Goal: Task Accomplishment & Management: Use online tool/utility

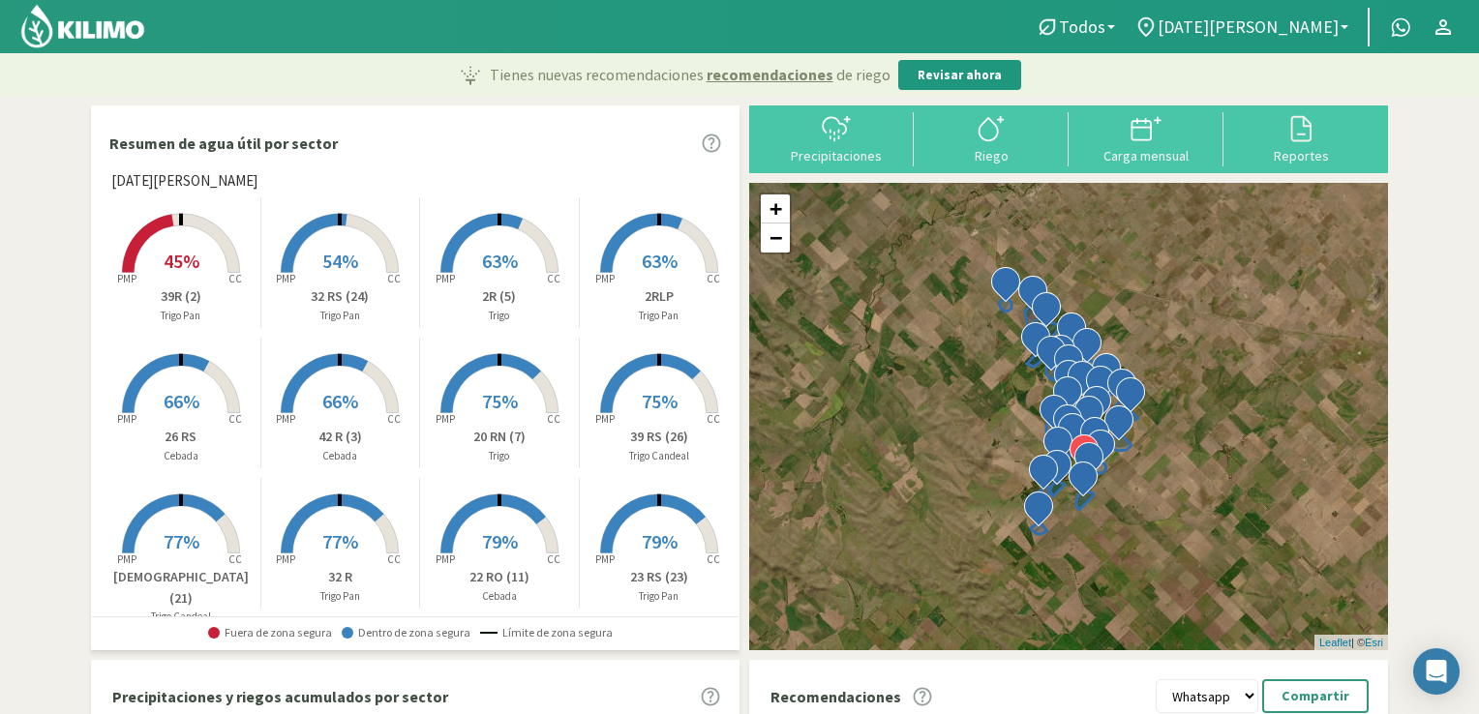
click at [192, 251] on span "45%" at bounding box center [182, 261] width 36 height 24
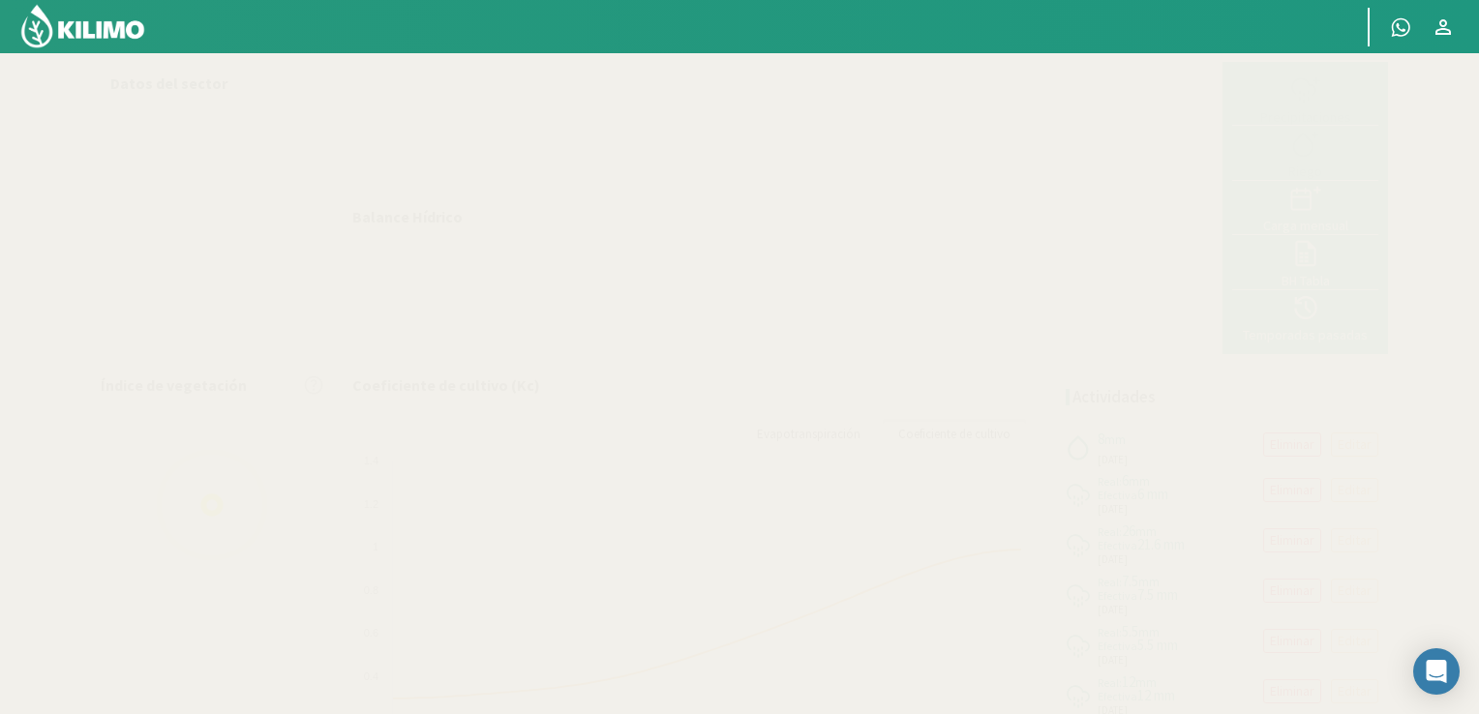
select select "1: Object"
select select "19: Object"
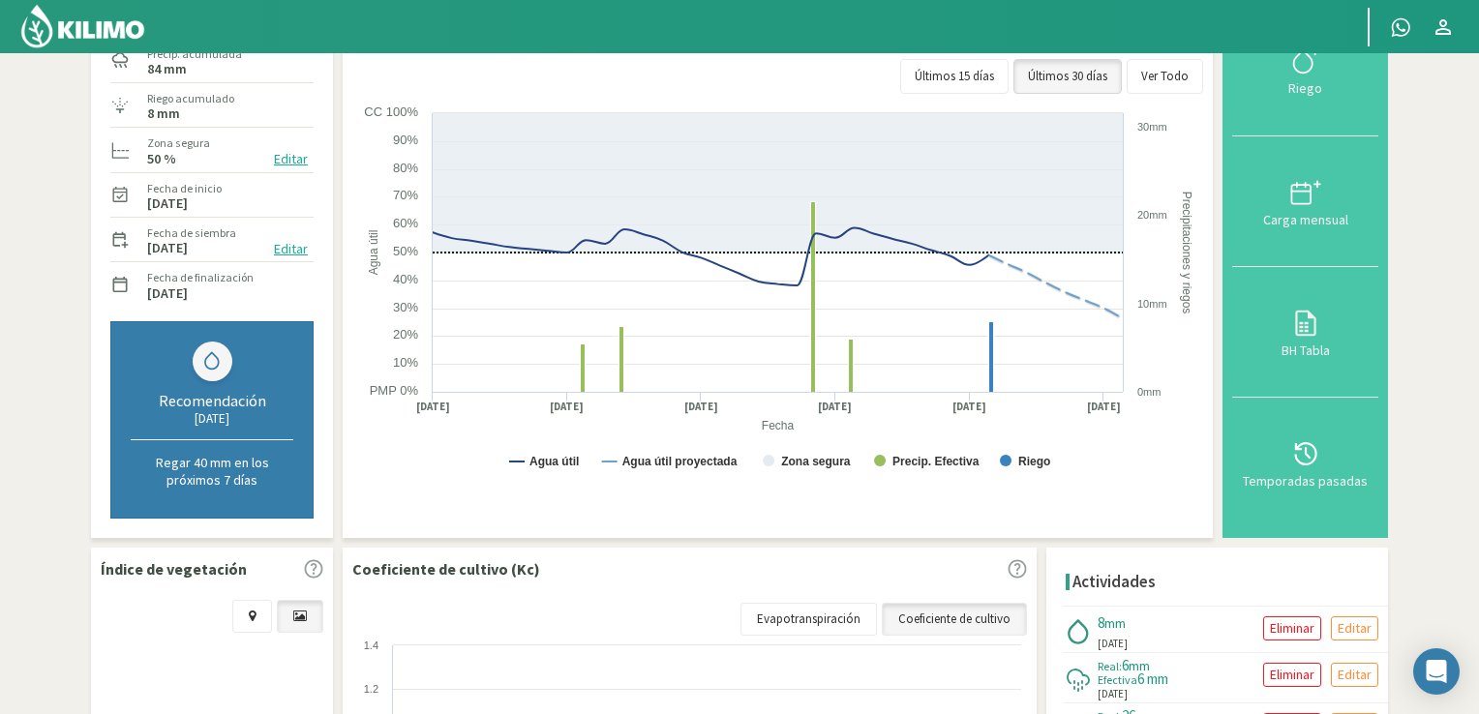
scroll to position [200, 0]
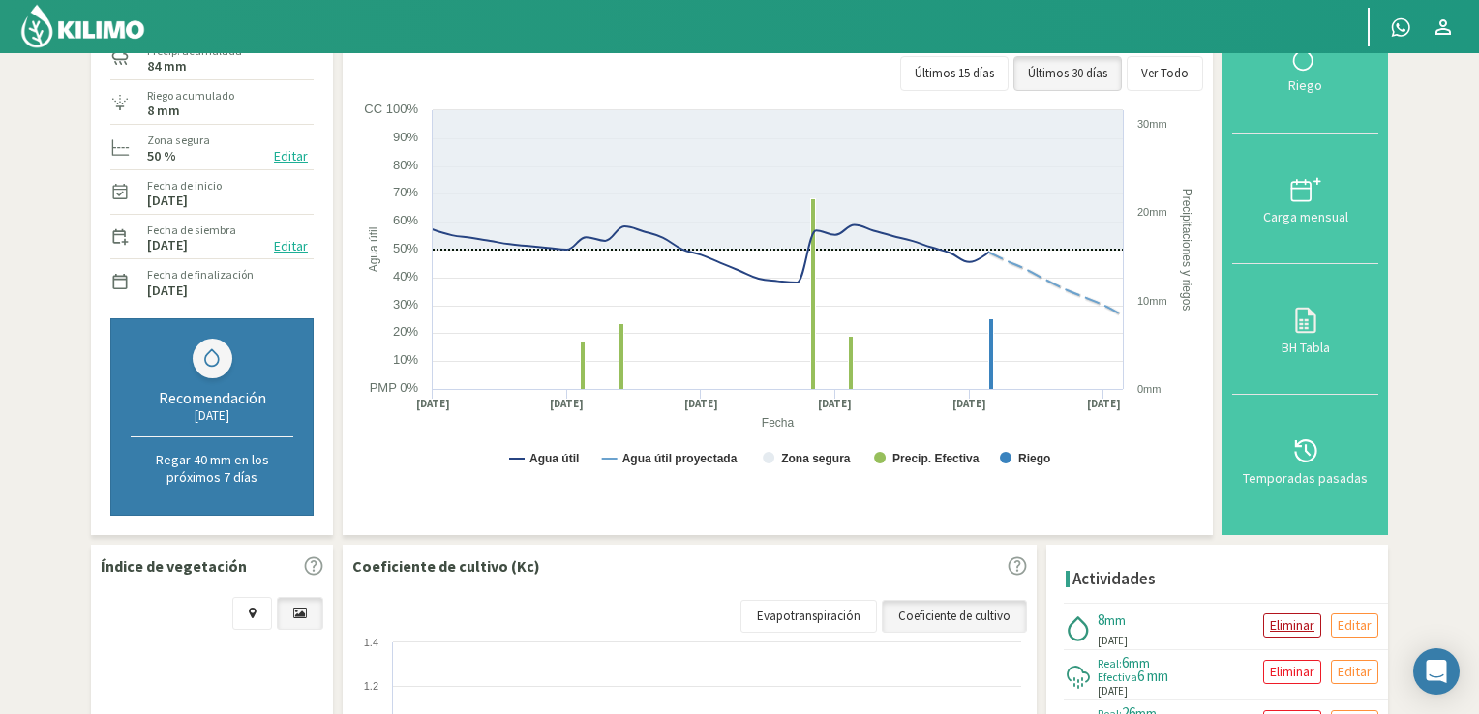
click at [1288, 617] on p "Eliminar" at bounding box center [1292, 626] width 45 height 22
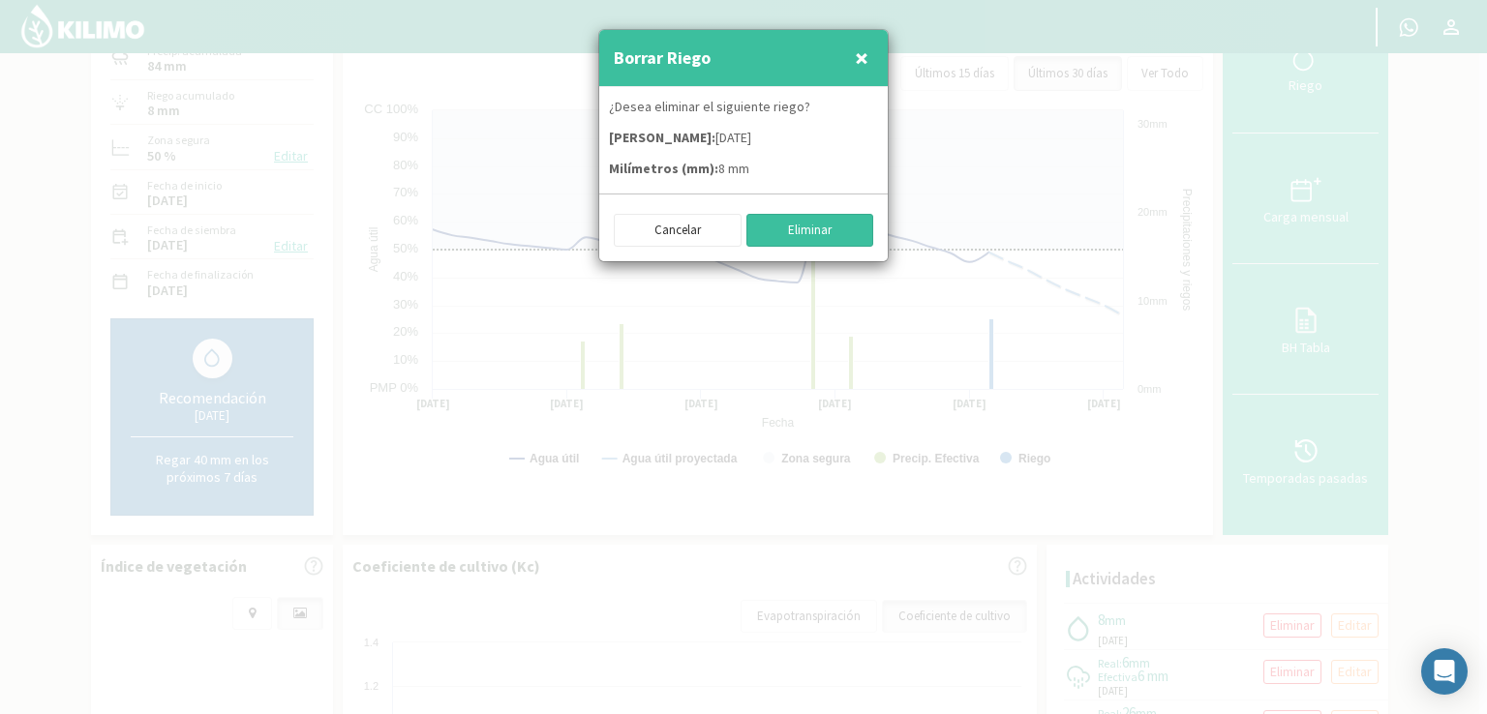
click at [801, 226] on button "Eliminar" at bounding box center [810, 230] width 128 height 33
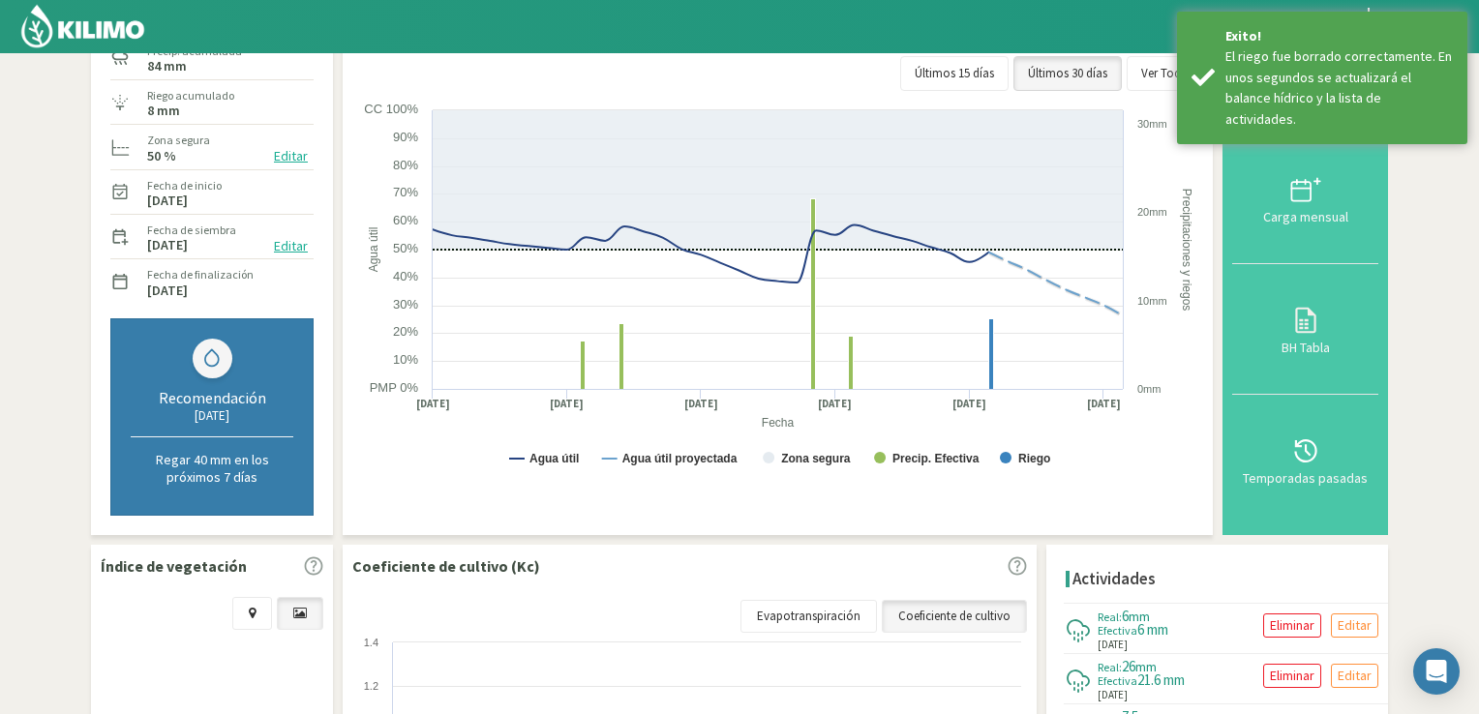
click at [122, 33] on img at bounding box center [82, 26] width 127 height 46
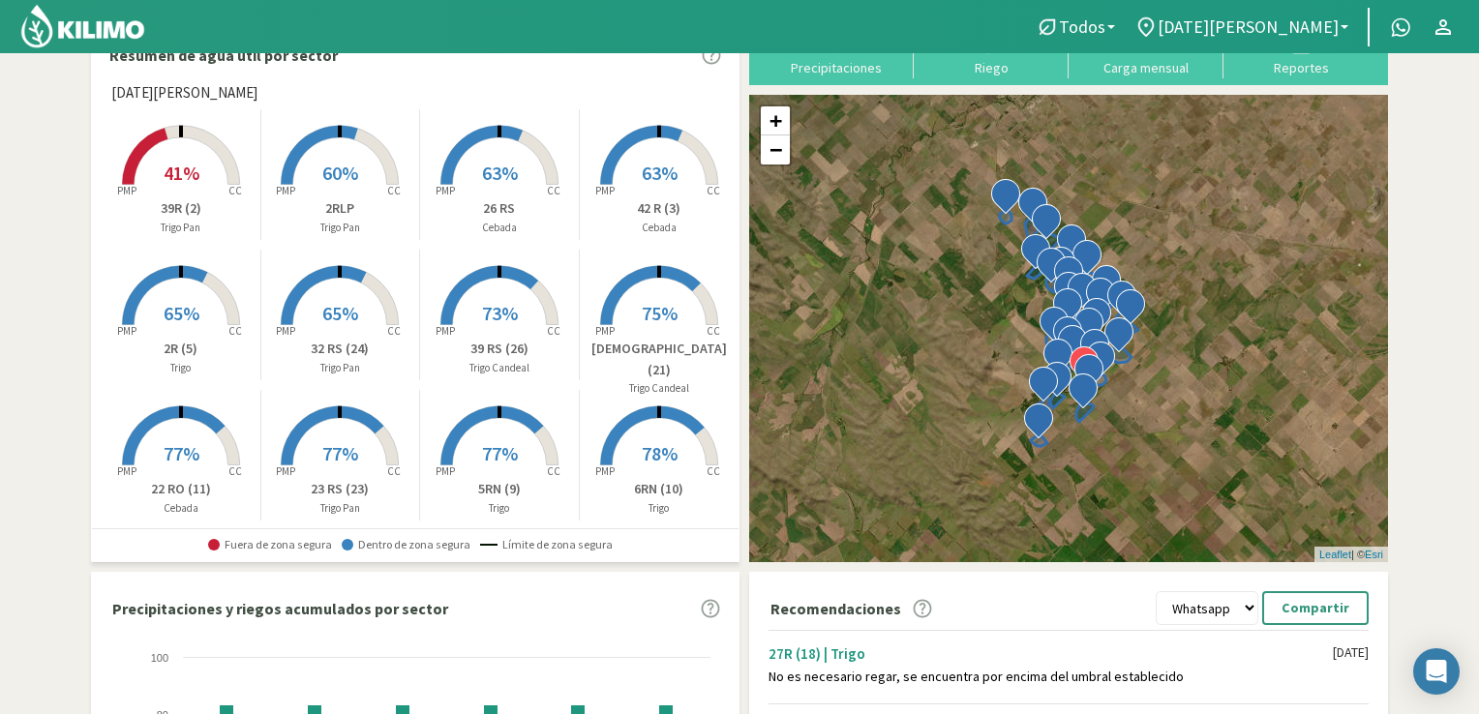
scroll to position [81, 0]
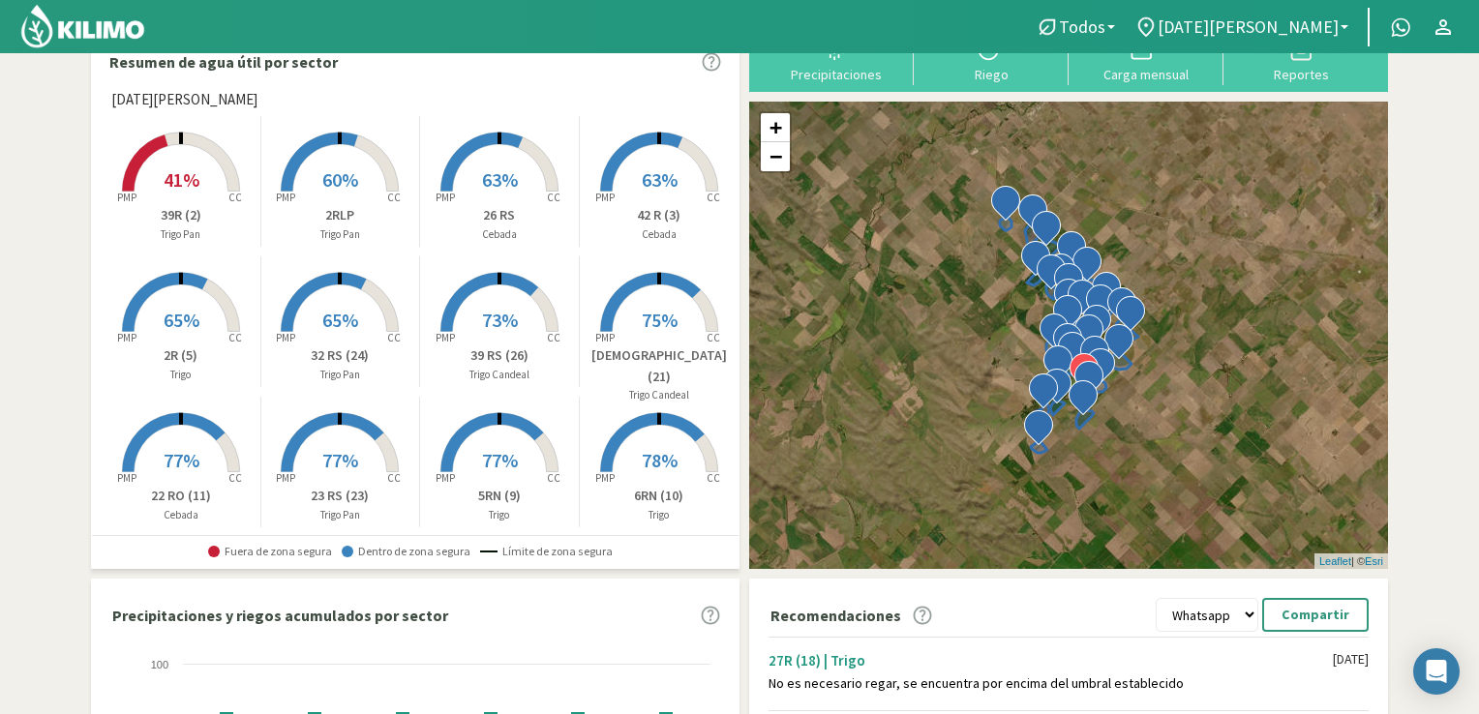
drag, startPoint x: 1476, startPoint y: 119, endPoint x: 1486, endPoint y: 55, distance: 64.6
click at [1478, 55] on html "Todos Todos Cebada [PERSON_NAME] [PERSON_NAME] Candeal [PERSON_NAME] Pan [DATE]…" at bounding box center [739, 276] width 1479 height 714
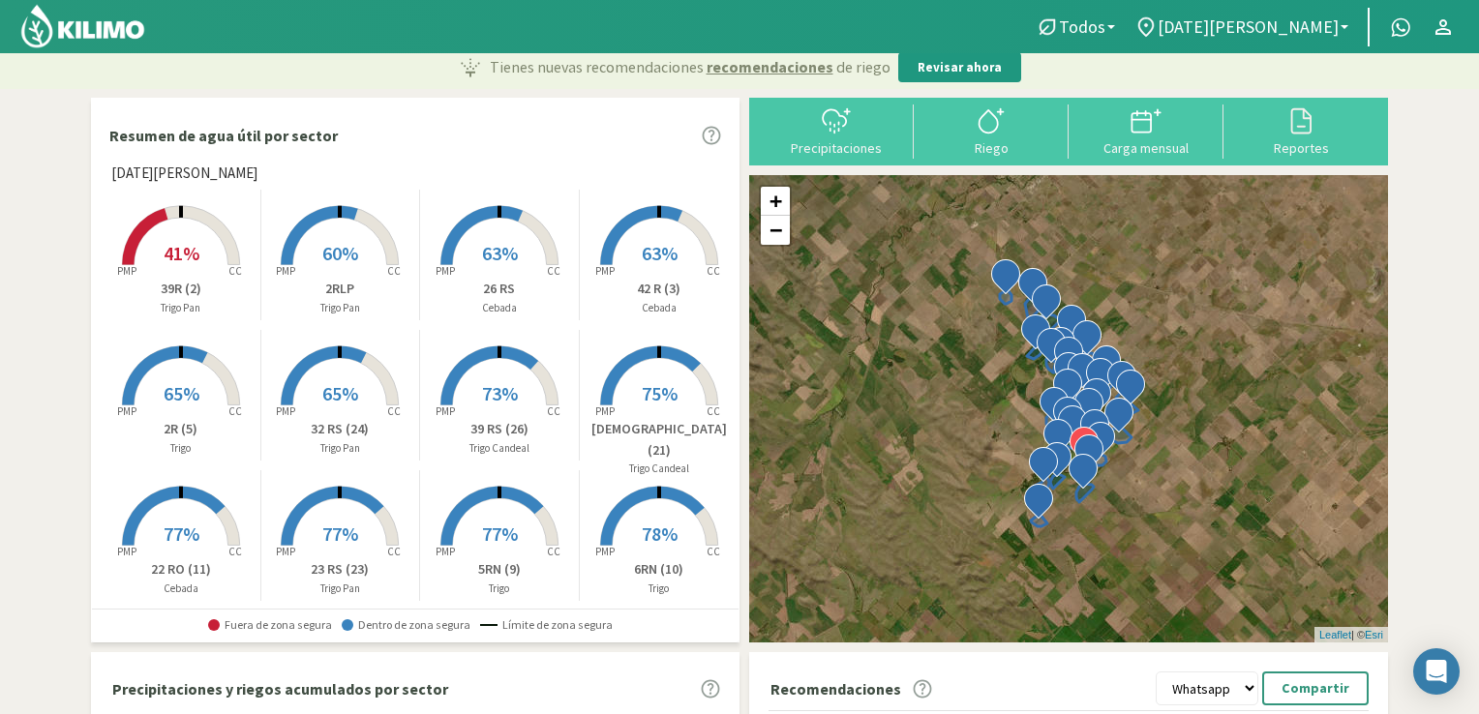
scroll to position [0, 0]
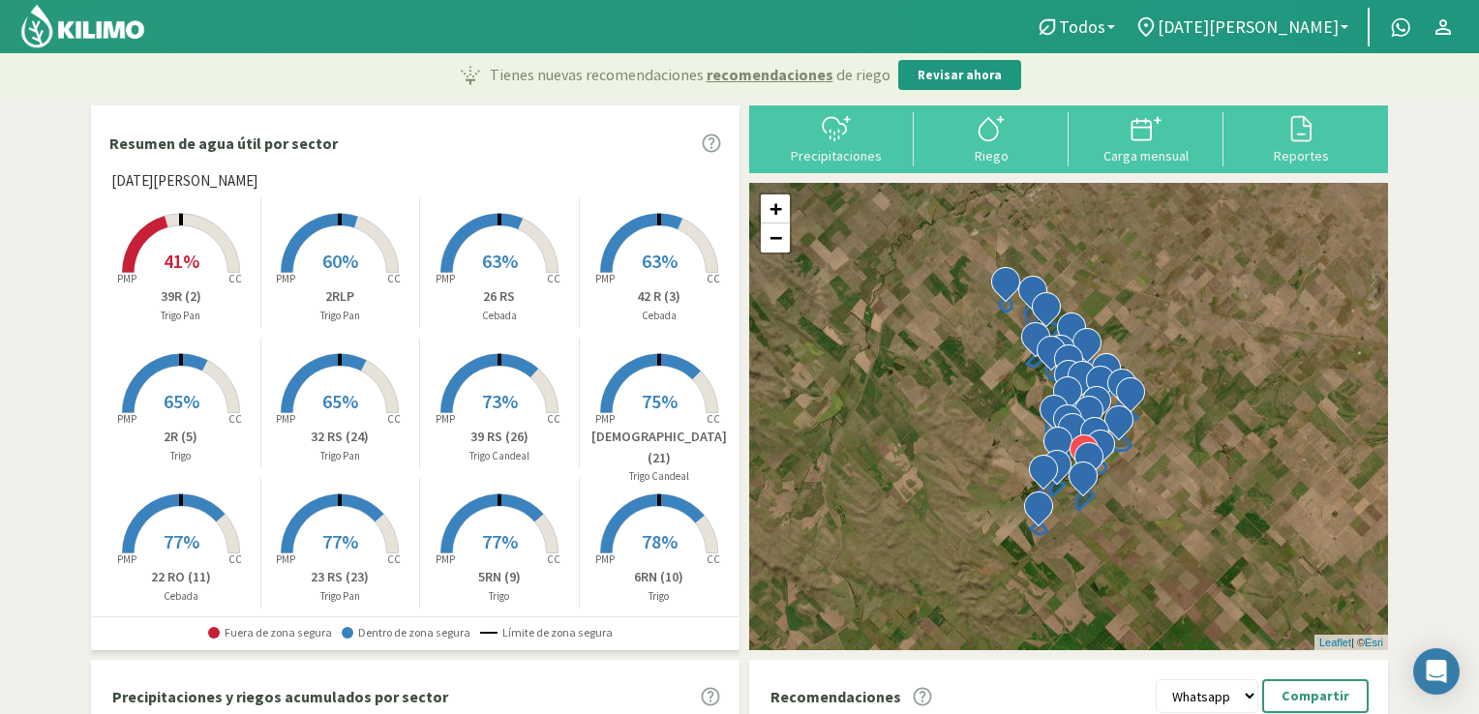
click at [662, 305] on p "42 R (3)" at bounding box center [660, 297] width 160 height 20
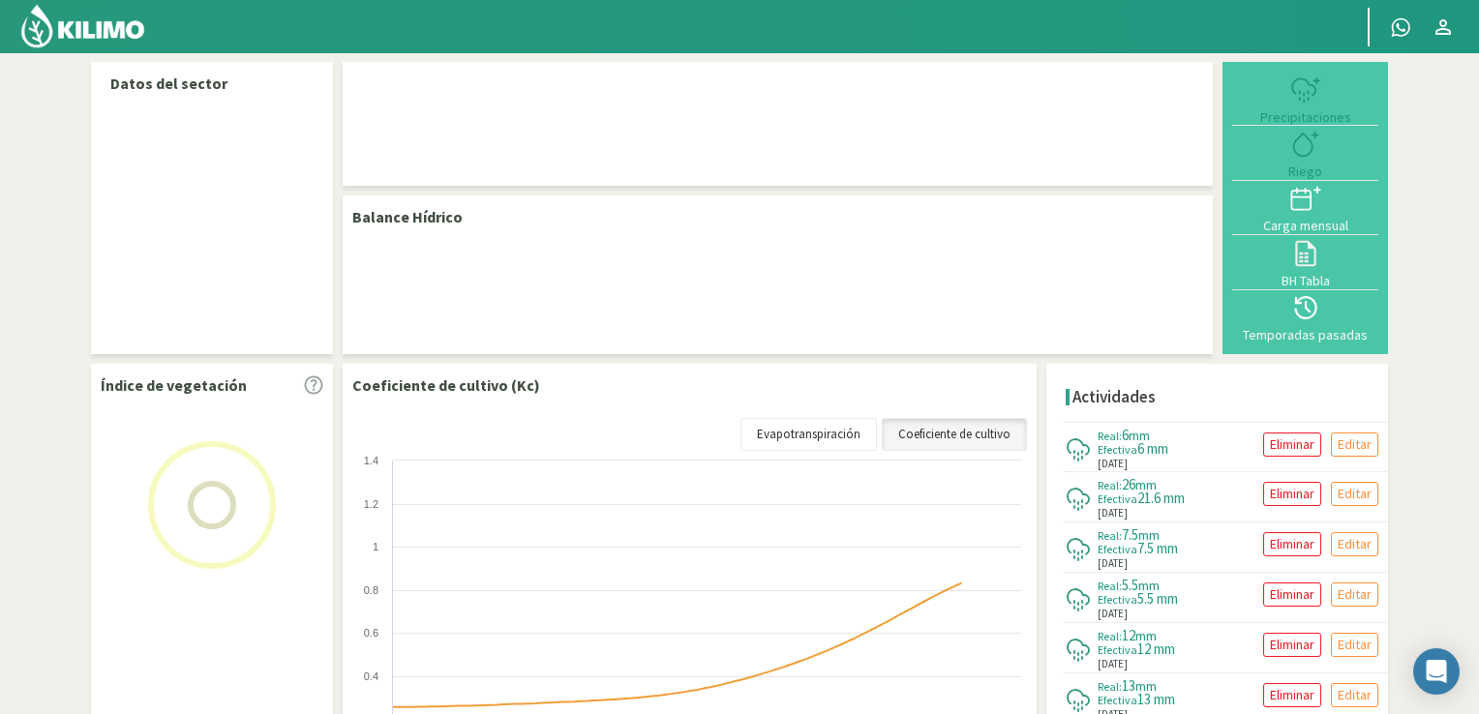
select select "1: Object"
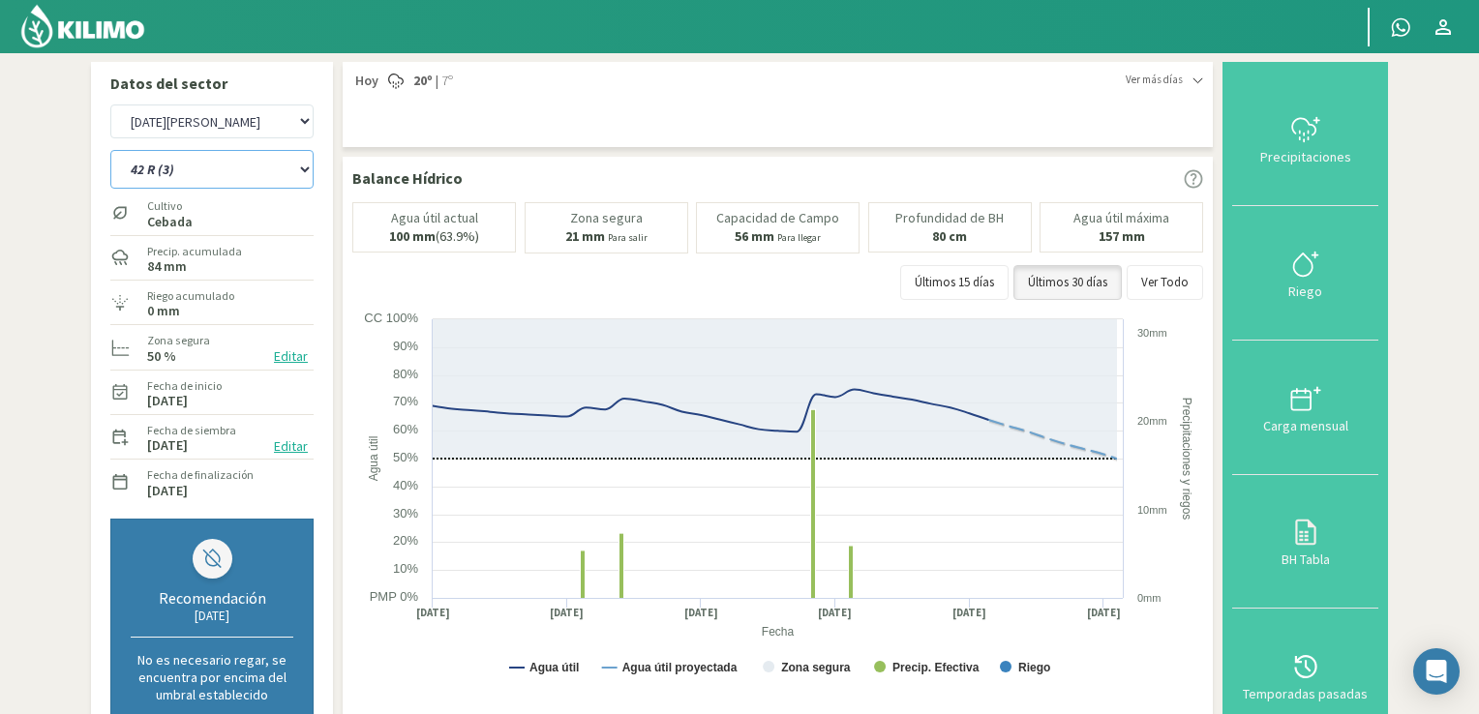
click at [306, 167] on select "12 RS (25) 17 R (1) 19 RO (6) 1RLPS 1RSR (29) 20 RN (7) 21 RAB (28) 21 RN (8) 2…" at bounding box center [211, 169] width 203 height 39
select select "16: Object"
click at [110, 150] on select "12 RS (25) 17 R (1) 19 RO (6) 1RLPS 1RSR (29) 20 RN (7) 21 RAB (28) 21 RN (8) 2…" at bounding box center [211, 169] width 203 height 39
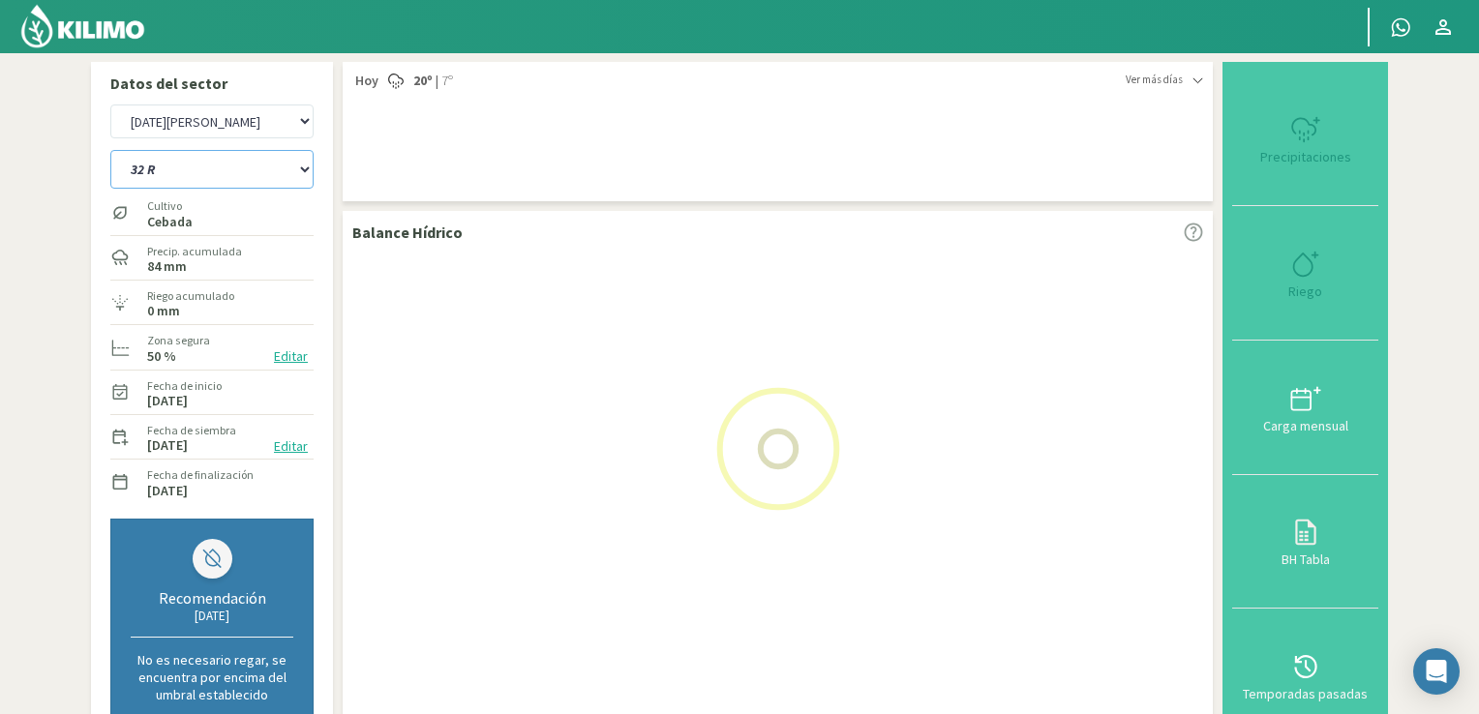
select select "3: Object"
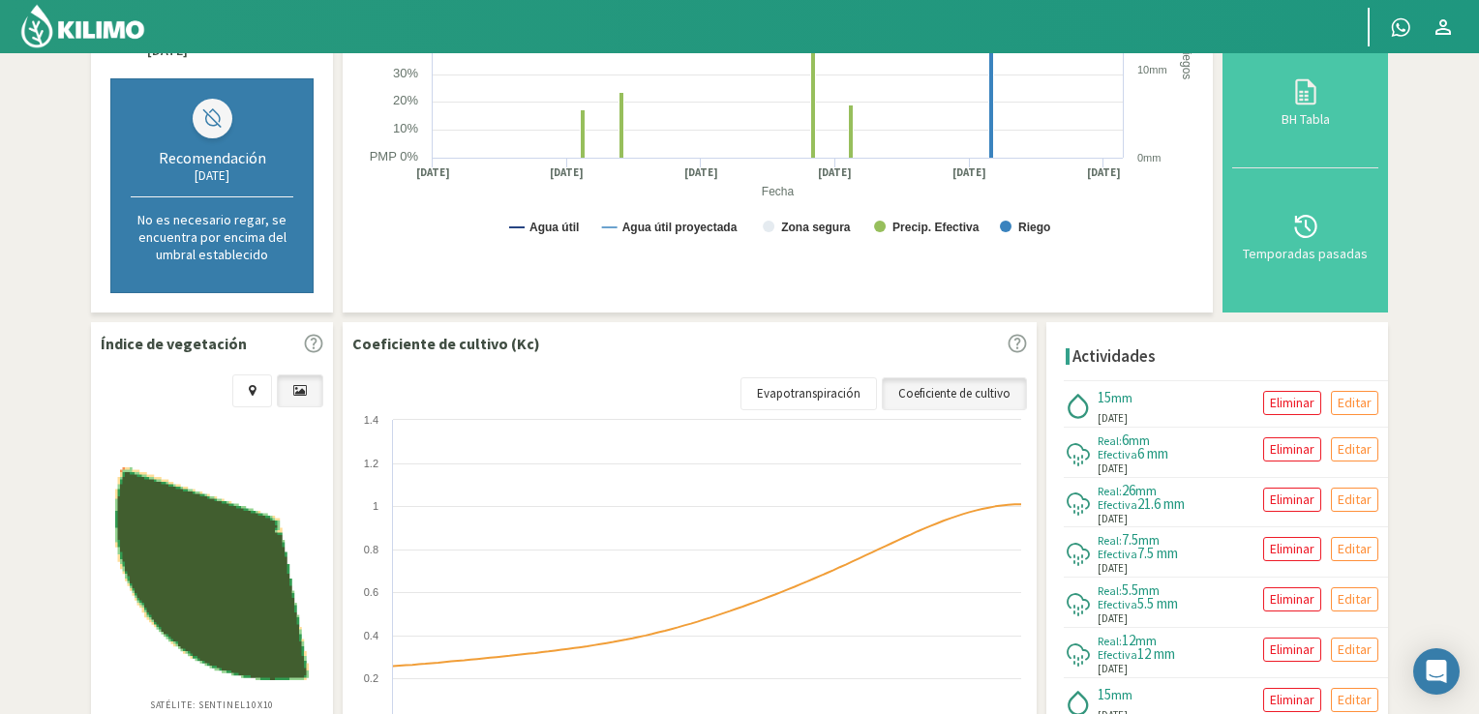
scroll to position [433, 0]
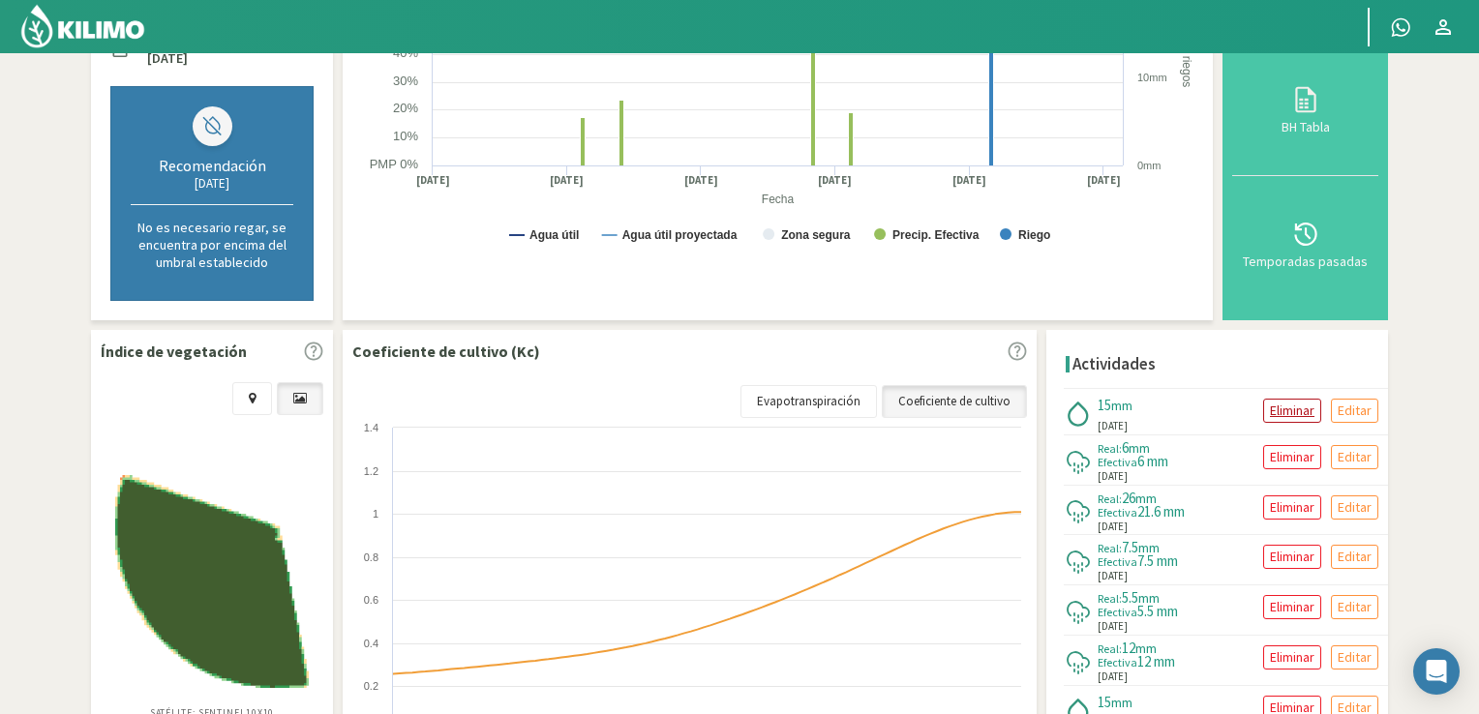
click at [1286, 414] on p "Eliminar" at bounding box center [1292, 411] width 45 height 22
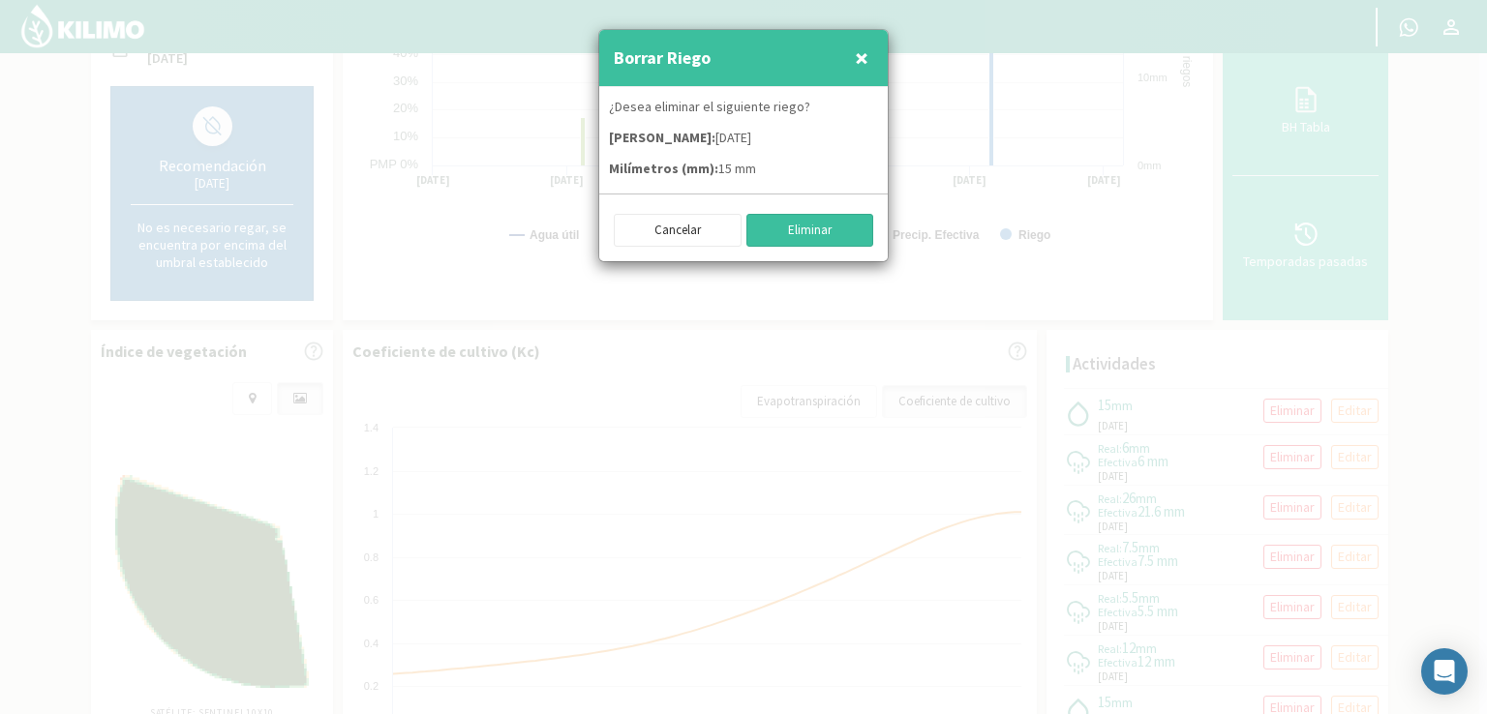
click at [811, 233] on button "Eliminar" at bounding box center [810, 230] width 128 height 33
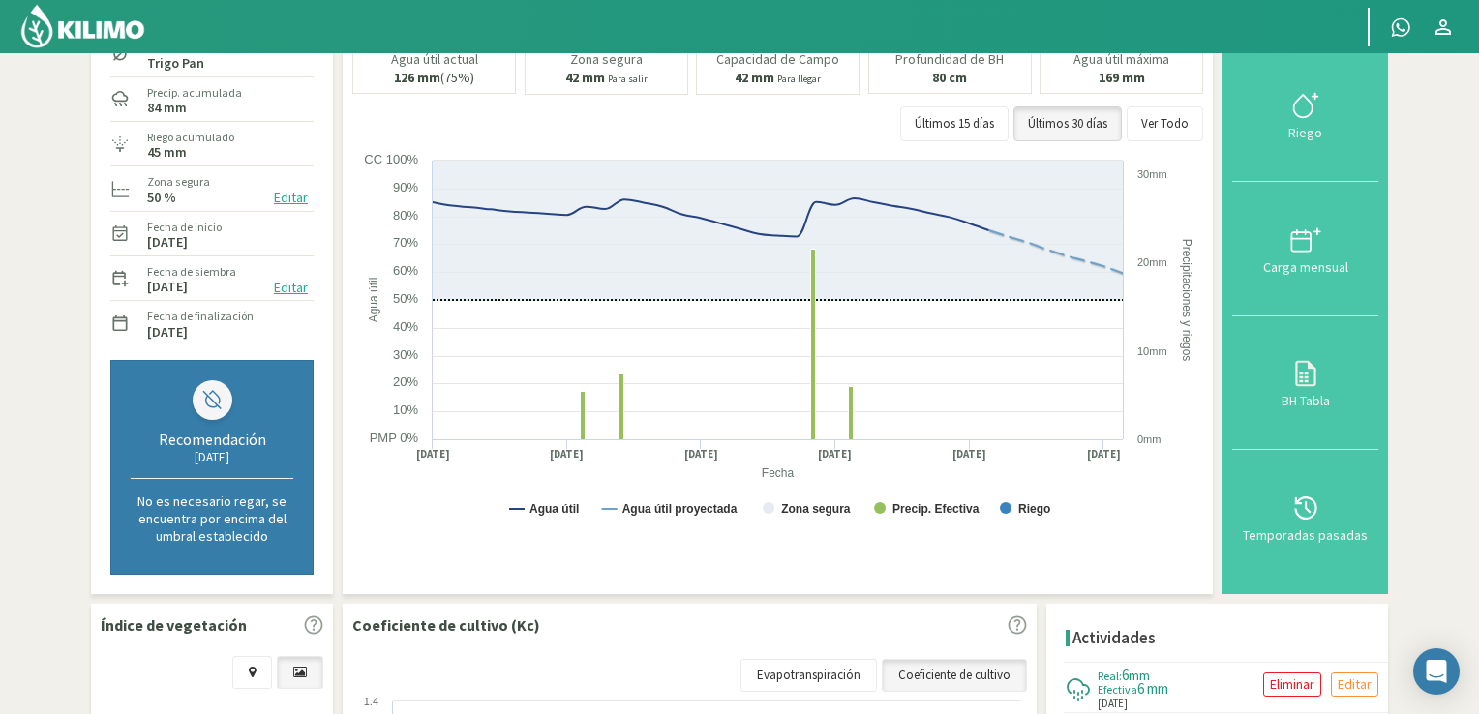
scroll to position [72, 0]
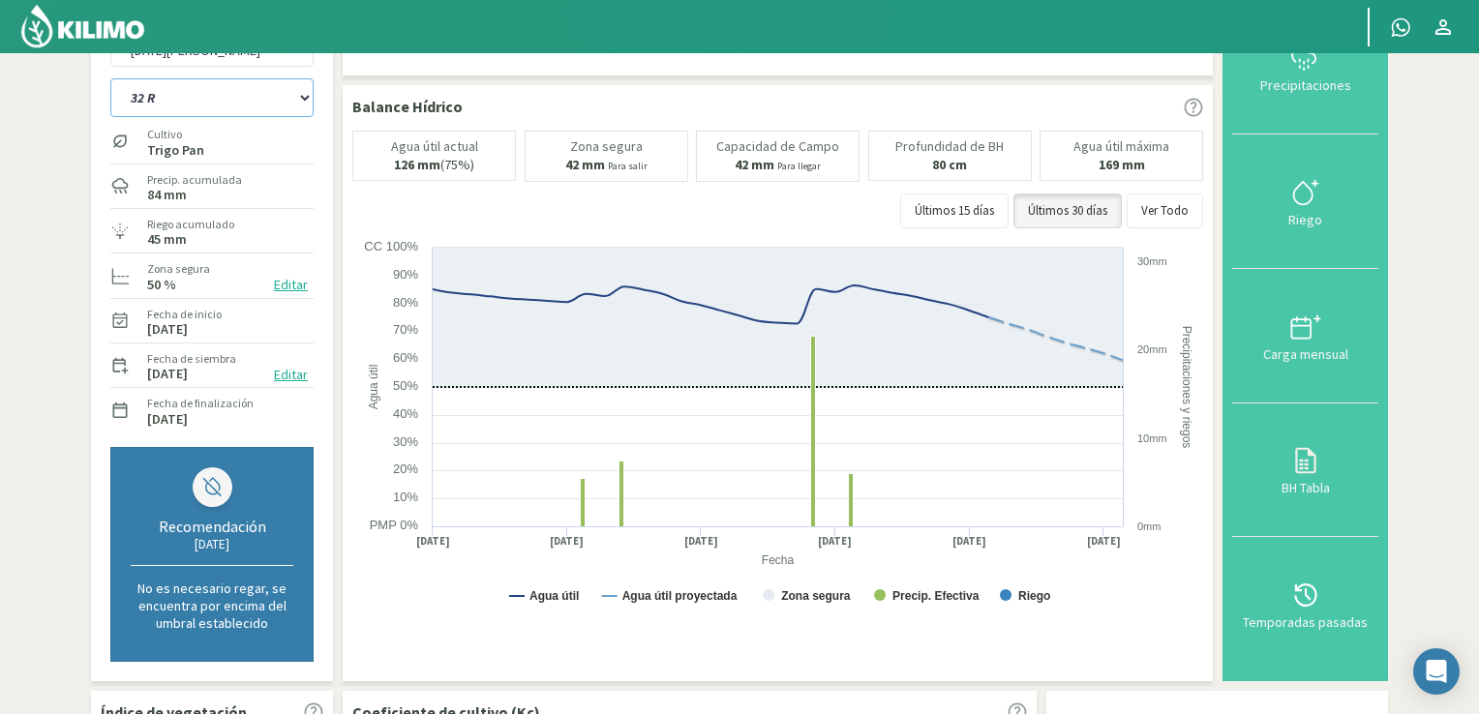
click at [310, 83] on select "12 RS (25) 17 R (1) 19 RO (6) 1RLPS 1RSR (29) 20 RN (7) 21 RAB (28) 21 RN (8) 2…" at bounding box center [211, 97] width 203 height 39
select select "52: Object"
click at [110, 78] on select "12 RS (25) 17 R (1) 19 RO (6) 1RLPS 1RSR (29) 20 RN (7) 21 RAB (28) 21 RN (8) 2…" at bounding box center [211, 97] width 203 height 39
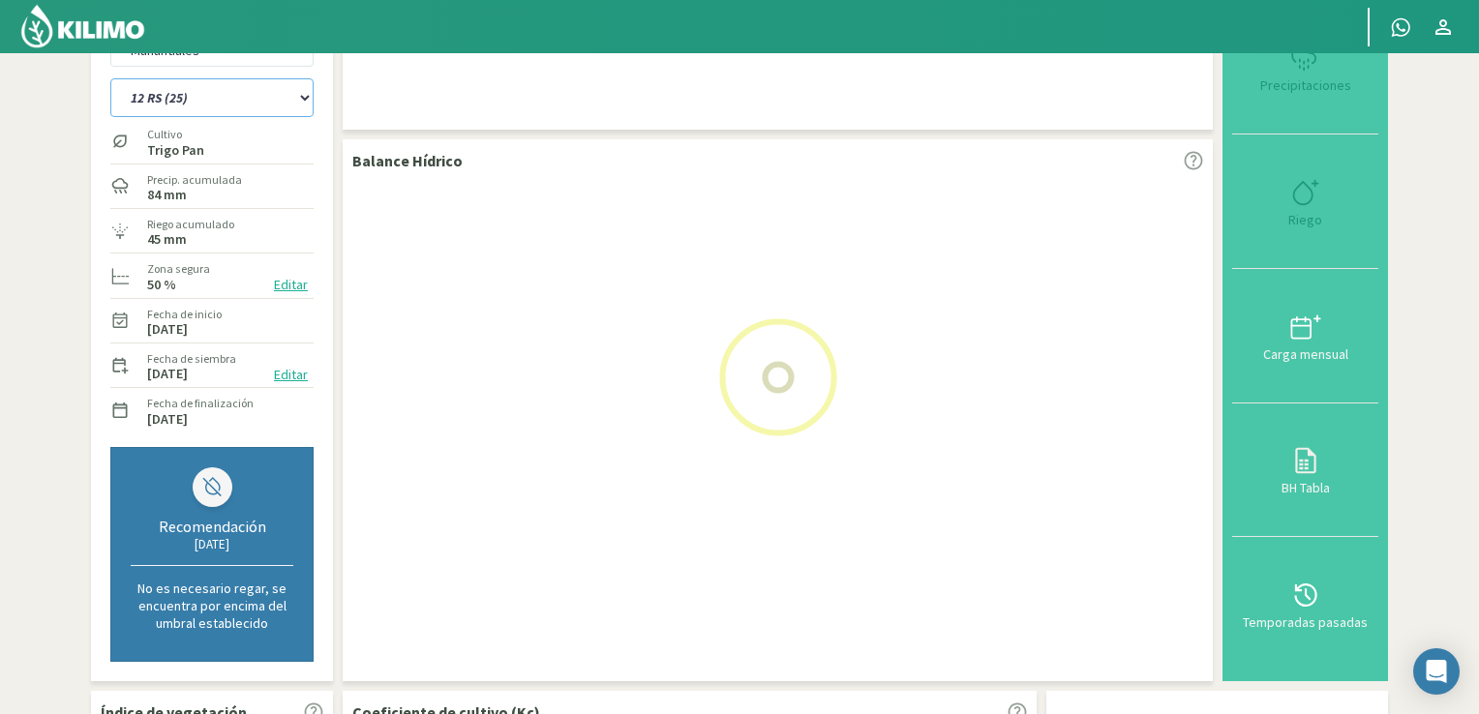
select select "5: Object"
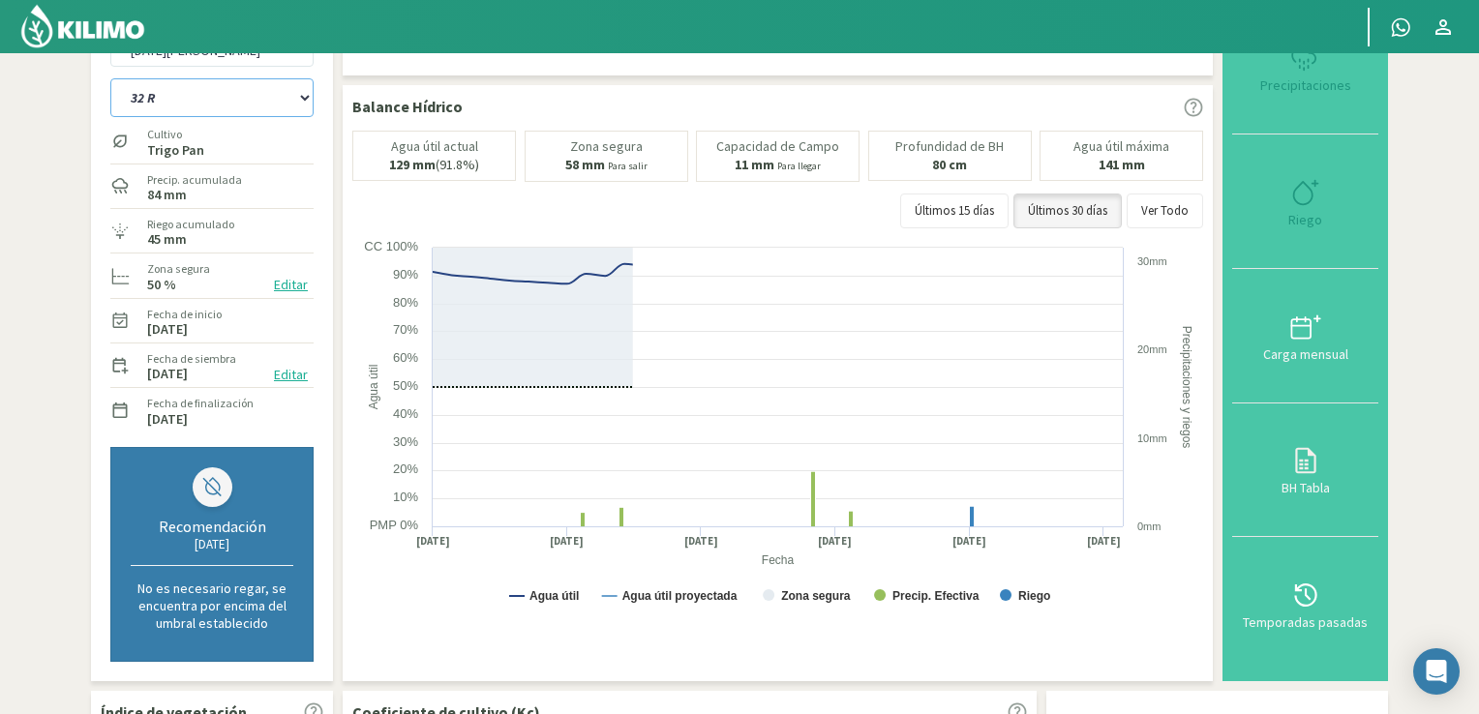
select select "83: Object"
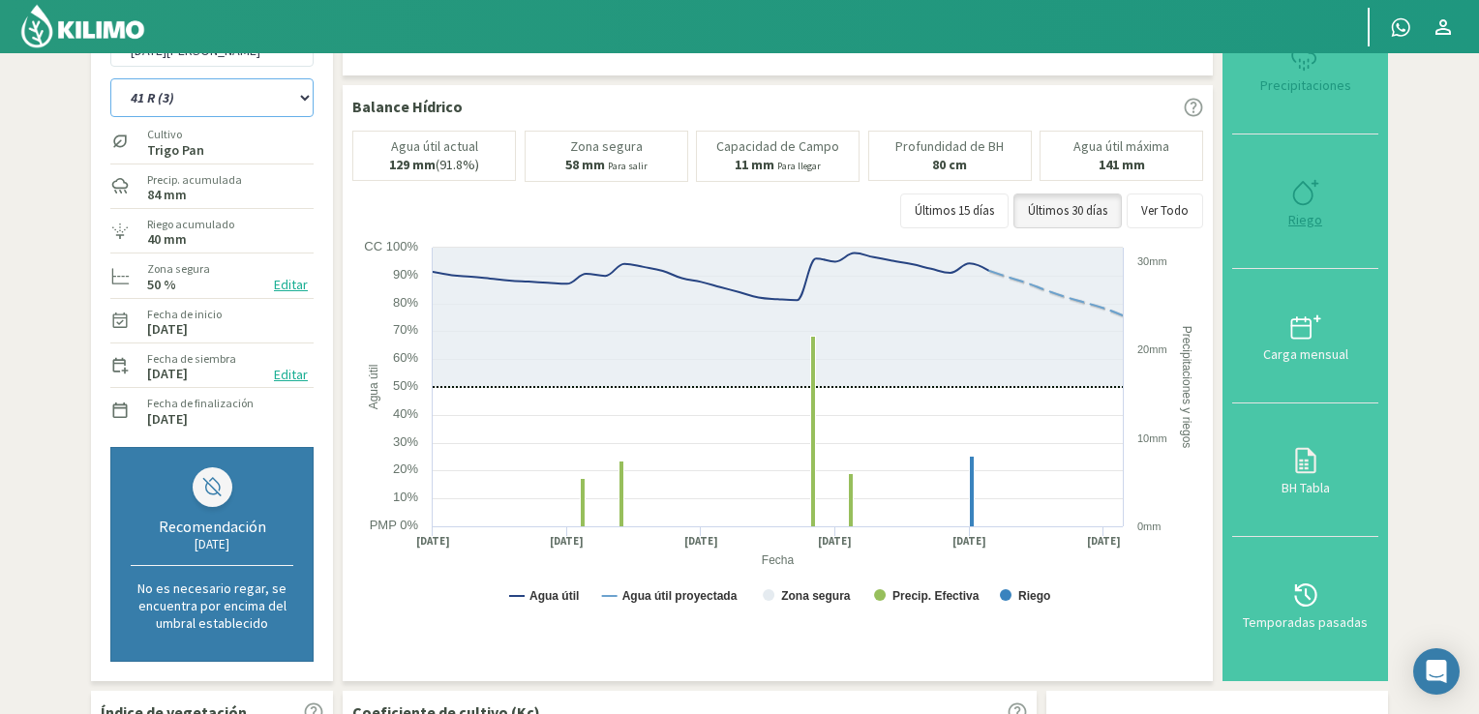
type input "8"
click at [1309, 200] on icon at bounding box center [1305, 192] width 31 height 31
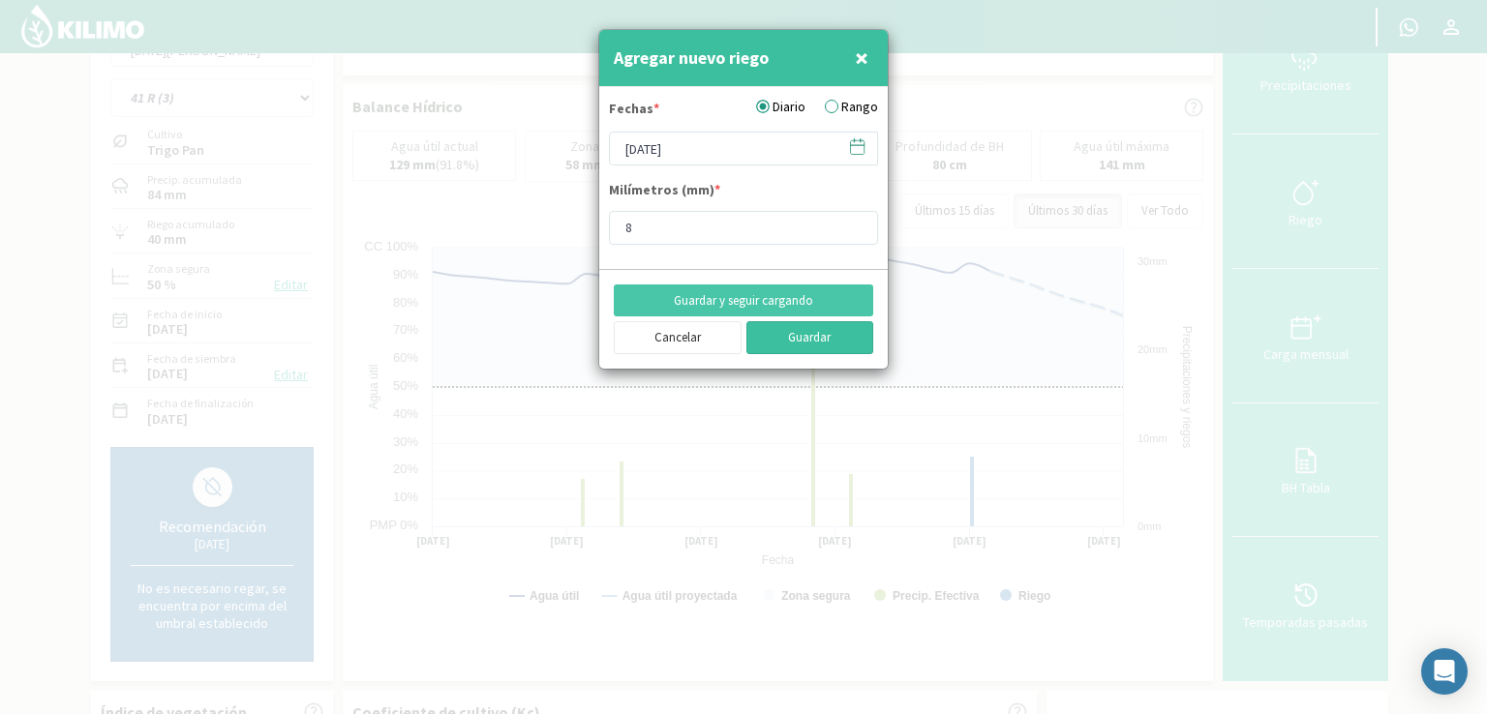
click at [800, 329] on button "Guardar" at bounding box center [810, 337] width 128 height 33
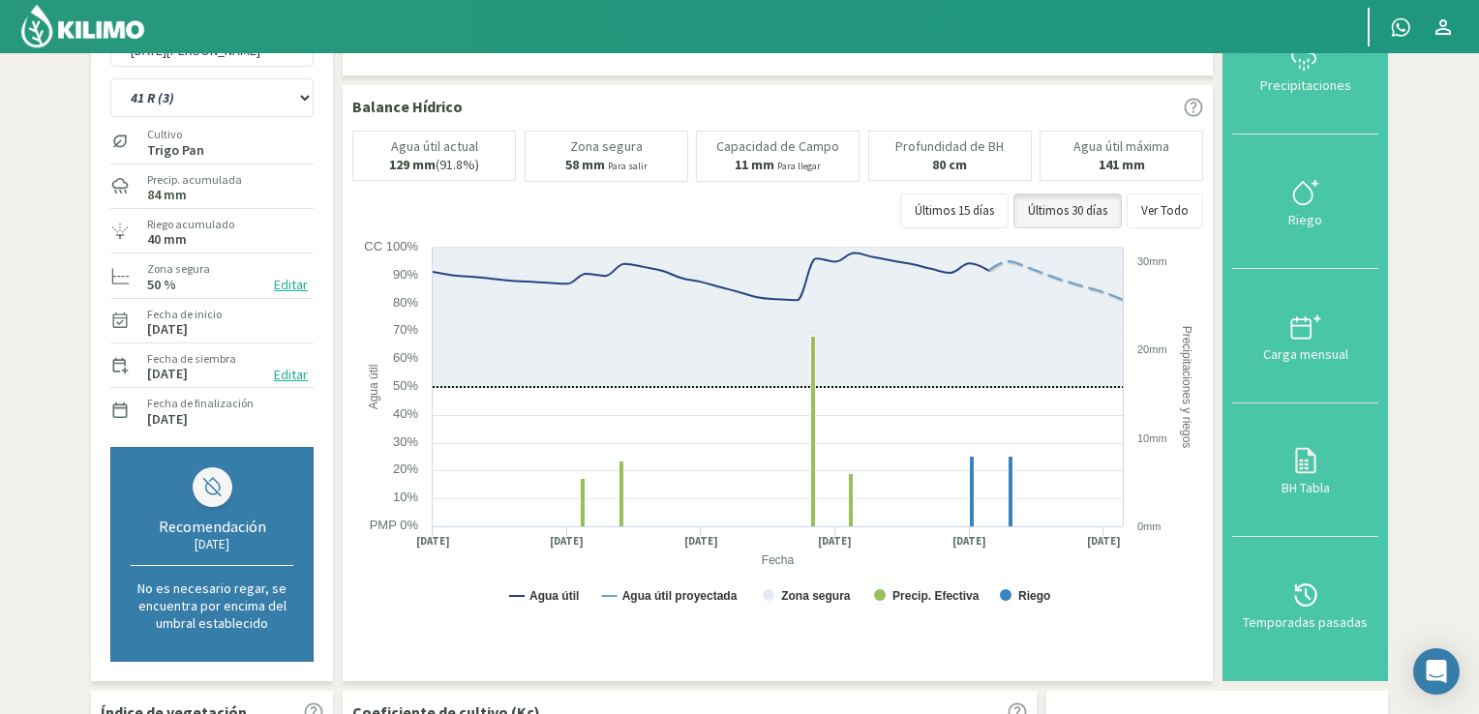
click at [85, 32] on img at bounding box center [82, 26] width 127 height 46
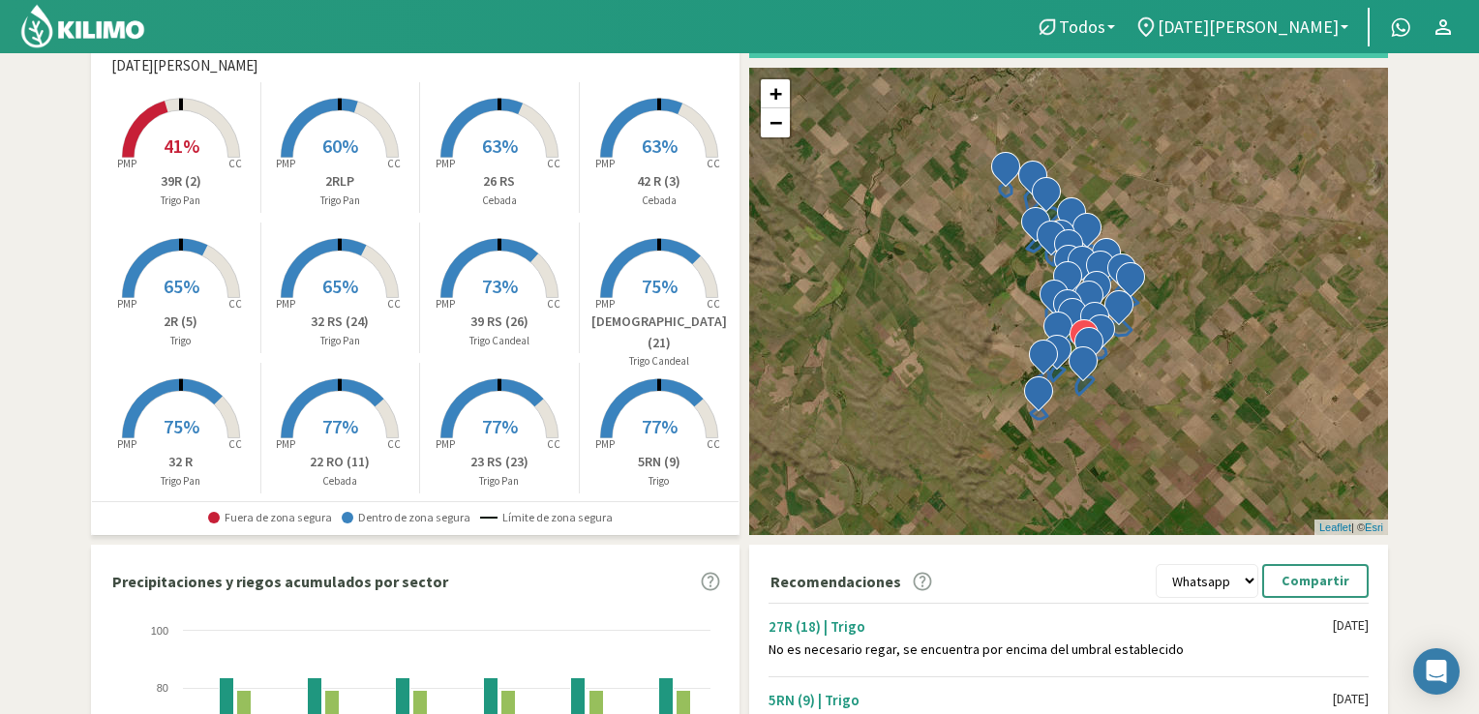
click at [332, 168] on rect at bounding box center [339, 159] width 155 height 155
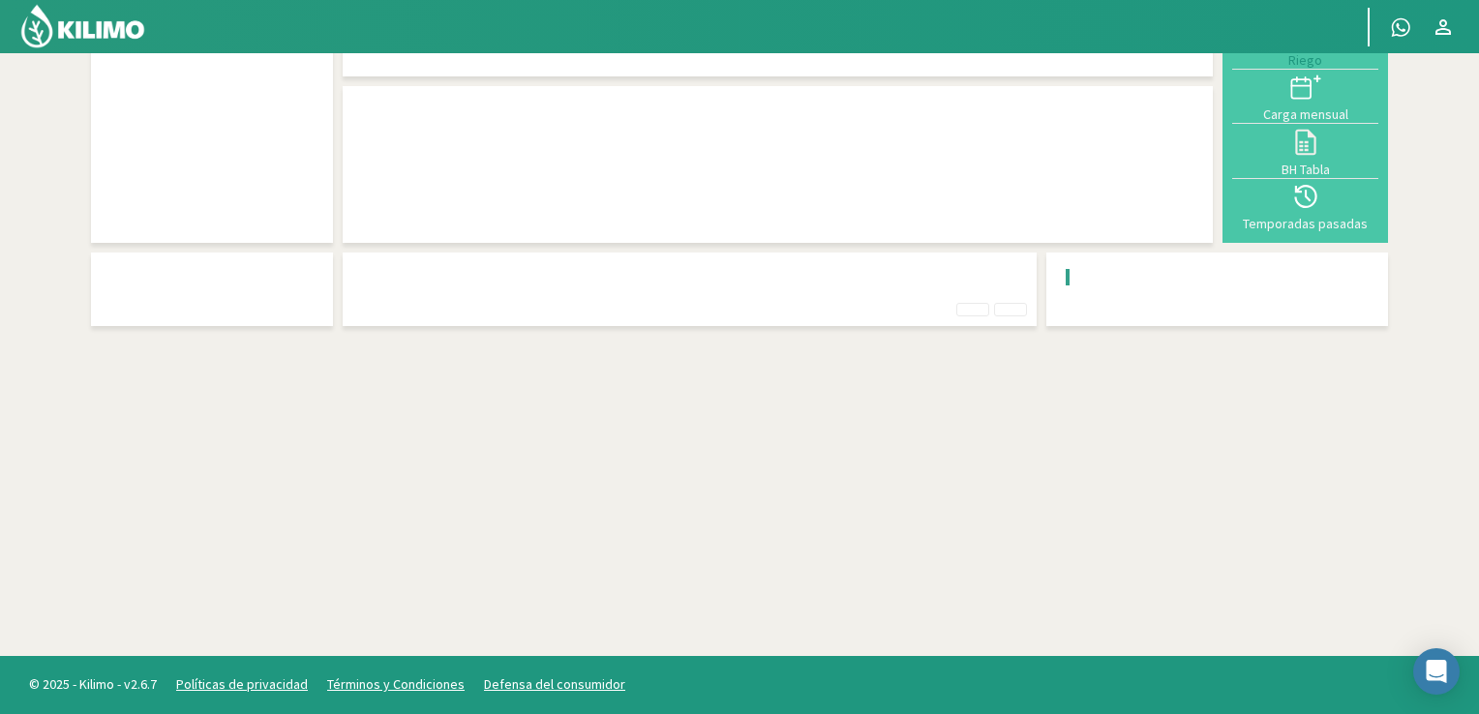
scroll to position [72, 0]
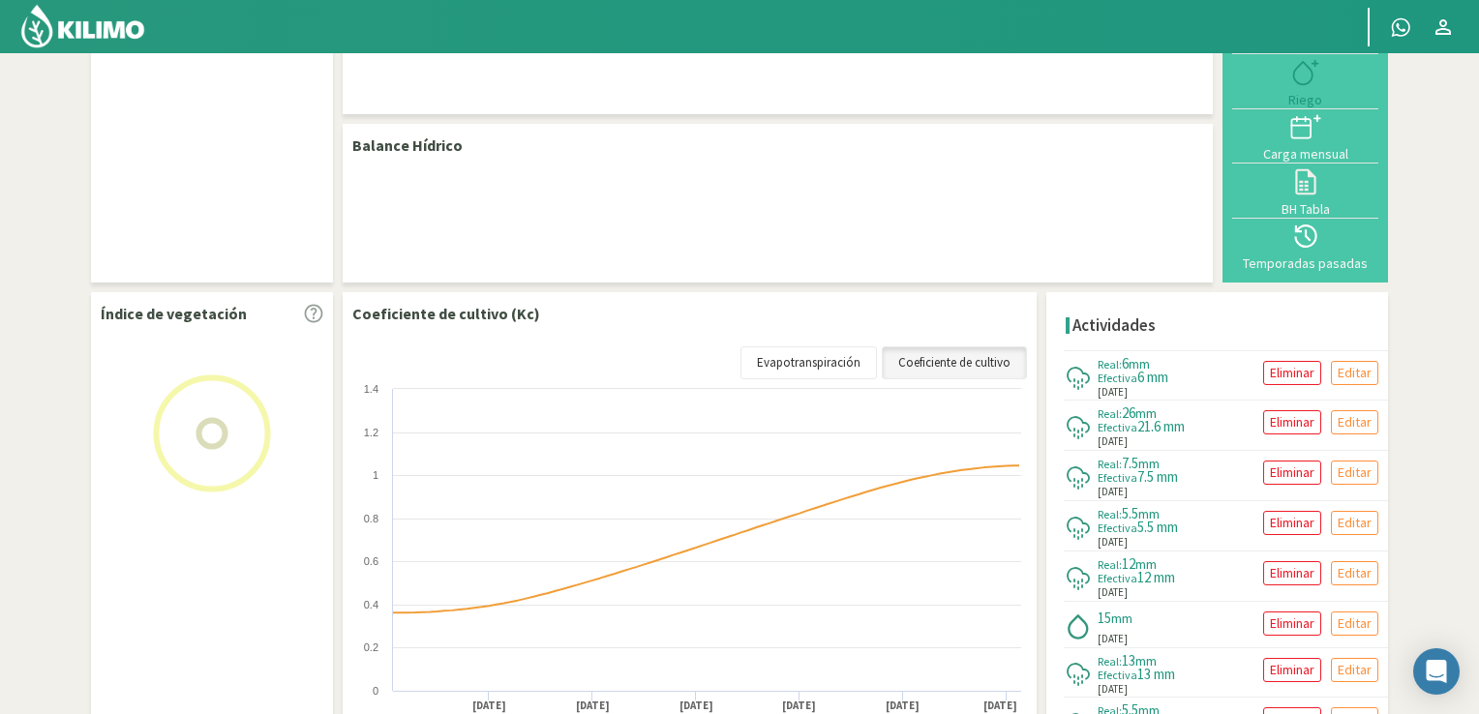
select select "1: Object"
select select "15: Object"
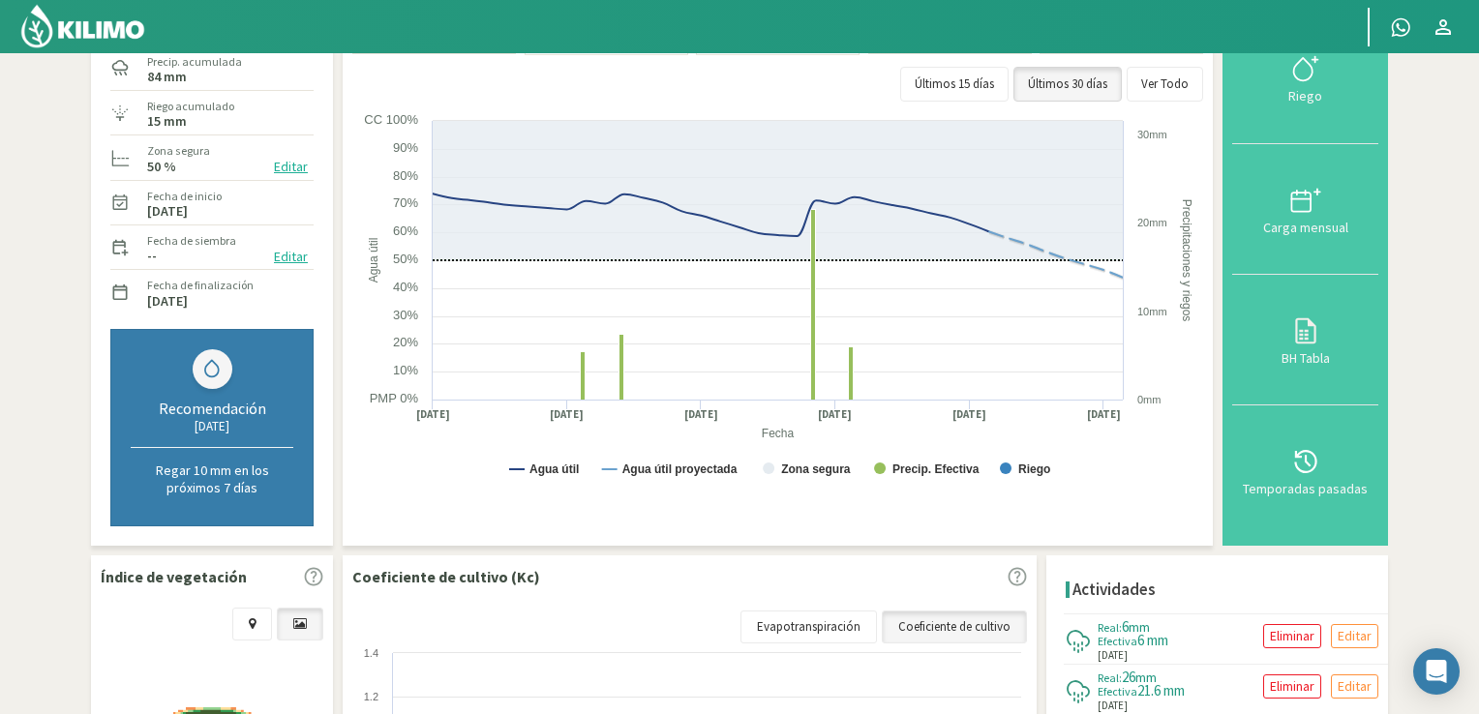
scroll to position [0, 0]
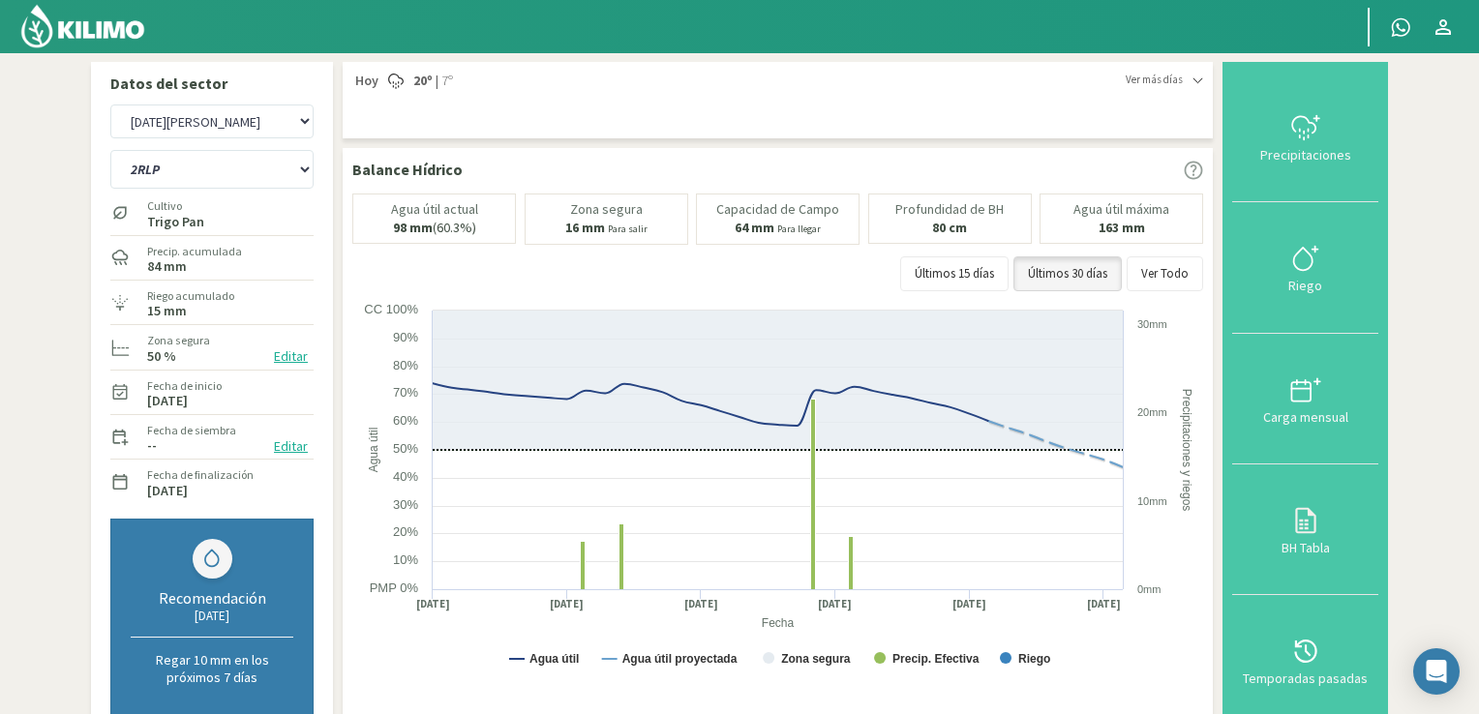
click at [110, 29] on img at bounding box center [82, 26] width 127 height 46
